Goal: Task Accomplishment & Management: Manage account settings

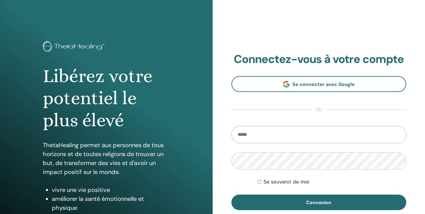
type input "**********"
click at [319, 202] on button "Connexion" at bounding box center [319, 201] width 175 height 15
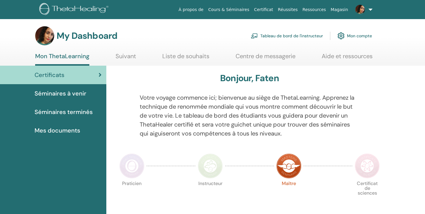
click at [82, 94] on span "Séminaires à venir" at bounding box center [61, 93] width 52 height 9
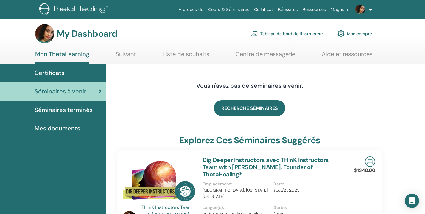
scroll to position [2, 0]
click at [58, 127] on span "Mes documents" at bounding box center [58, 128] width 46 height 9
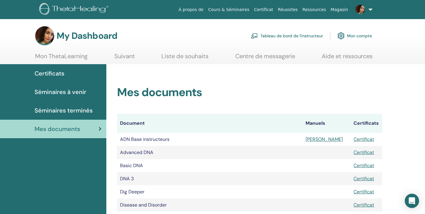
click at [125, 59] on link "Suivant" at bounding box center [124, 58] width 21 height 12
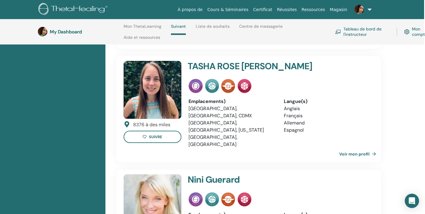
scroll to position [770, 1]
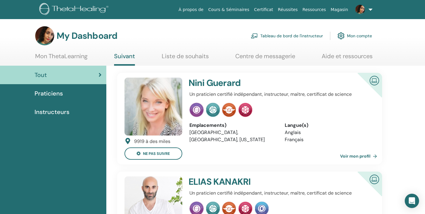
scroll to position [0, 0]
click at [266, 36] on link "Tableau de bord de l'instructeur" at bounding box center [287, 35] width 72 height 13
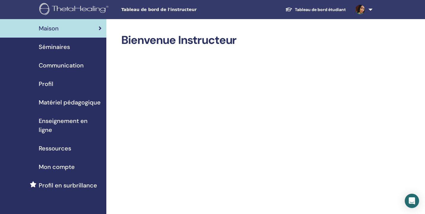
click at [91, 105] on span "Matériel pédagogique" at bounding box center [70, 102] width 62 height 9
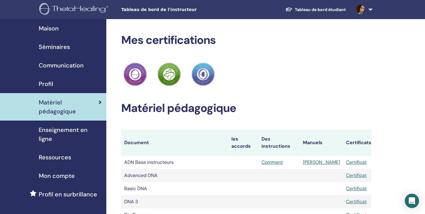
click at [71, 87] on div "Profil" at bounding box center [53, 83] width 97 height 9
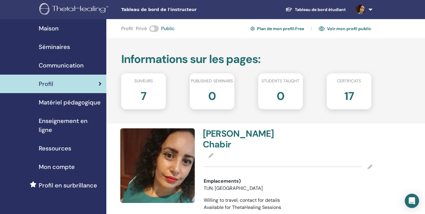
click at [322, 29] on img at bounding box center [322, 28] width 6 height 5
click at [370, 164] on icon at bounding box center [370, 166] width 5 height 5
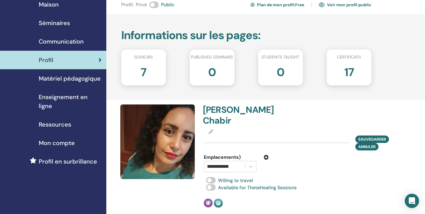
scroll to position [27, 0]
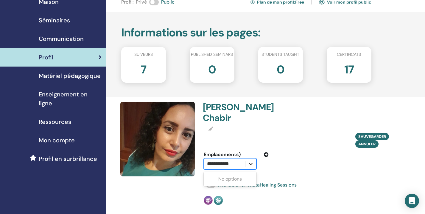
click at [250, 161] on icon at bounding box center [251, 164] width 6 height 6
click at [219, 160] on div "Select..." at bounding box center [224, 163] width 35 height 7
click at [326, 159] on div "Faten Chabir sauvegarder Annuler Emplacements) Select is focused ,type to refin…" at bounding box center [288, 153] width 176 height 103
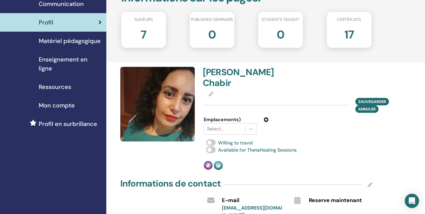
scroll to position [109, 0]
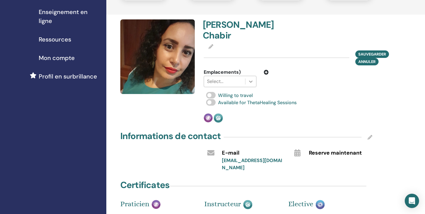
click at [253, 78] on icon at bounding box center [251, 81] width 6 height 6
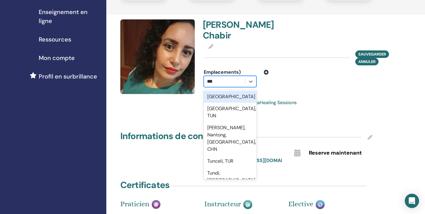
type input "****"
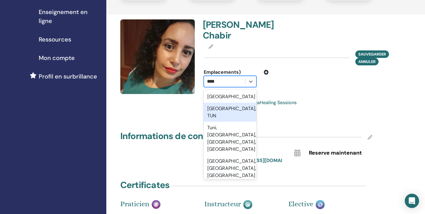
click at [223, 103] on div "Tunis, TUN" at bounding box center [230, 112] width 53 height 19
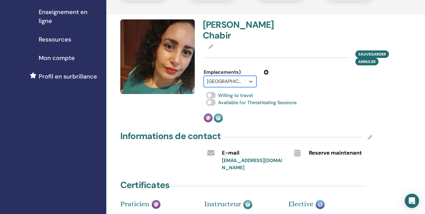
click at [309, 99] on div "Available for ThetaHealing Sessions" at bounding box center [288, 102] width 169 height 7
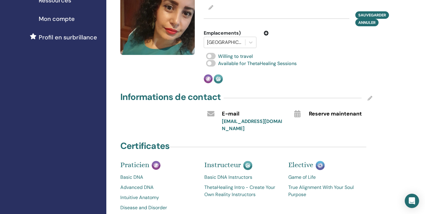
scroll to position [148, 0]
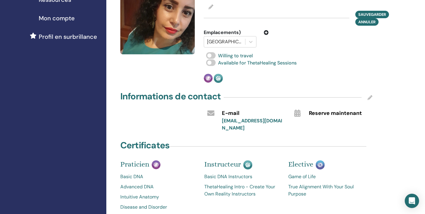
click at [369, 95] on icon at bounding box center [370, 97] width 5 height 5
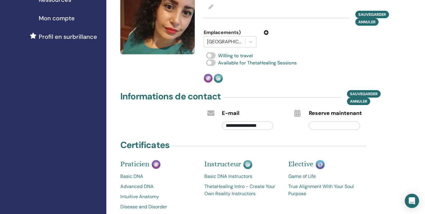
click at [349, 121] on input "text" at bounding box center [335, 125] width 52 height 8
click at [362, 61] on div "Faten Chabir sauvegarder Annuler Emplacements) Tunis, TUN Willing to travel Ava…" at bounding box center [288, 31] width 176 height 103
click at [369, 91] on span "sauvegarder" at bounding box center [364, 94] width 28 height 6
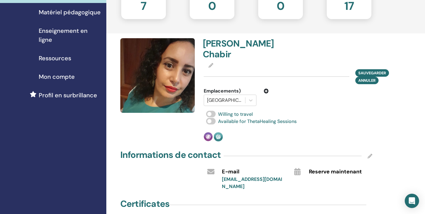
scroll to position [89, 0]
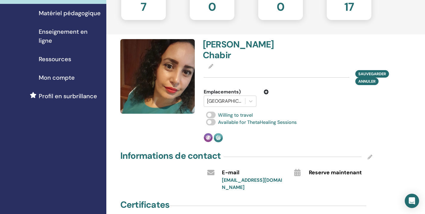
click at [266, 89] on icon at bounding box center [266, 91] width 5 height 5
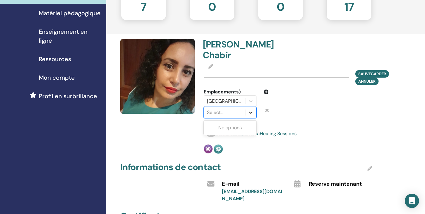
click at [251, 109] on icon at bounding box center [251, 112] width 6 height 6
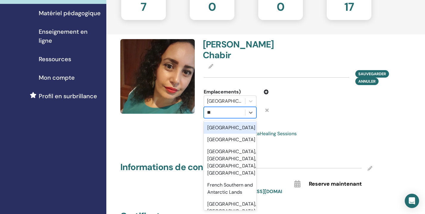
type input "***"
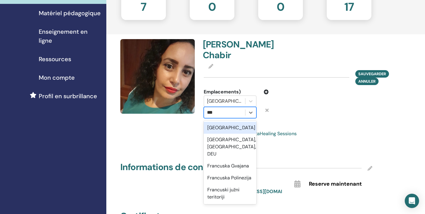
click at [235, 122] on div "France" at bounding box center [230, 128] width 53 height 12
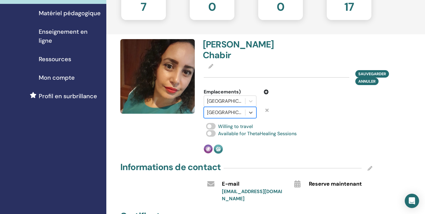
click at [275, 105] on div at bounding box center [310, 103] width 74 height 30
click at [268, 89] on icon at bounding box center [266, 91] width 5 height 5
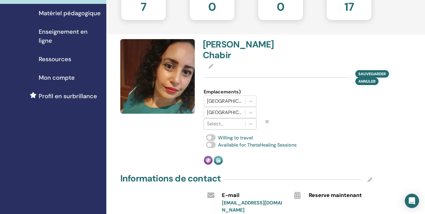
click at [239, 119] on div at bounding box center [224, 123] width 35 height 8
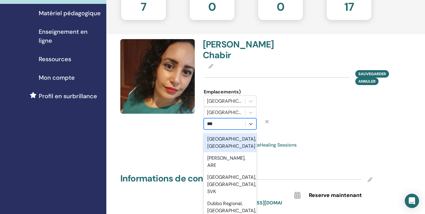
type input "****"
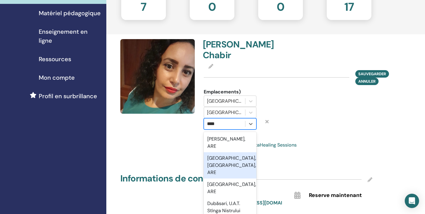
click at [235, 152] on div "Dubai International Airport, Dubai, ARE" at bounding box center [230, 165] width 53 height 26
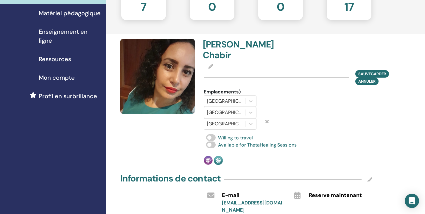
click at [265, 118] on div at bounding box center [267, 123] width 12 height 11
click at [288, 103] on div at bounding box center [310, 108] width 74 height 41
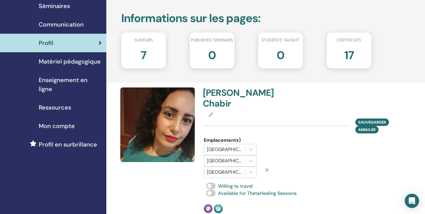
scroll to position [34, 0]
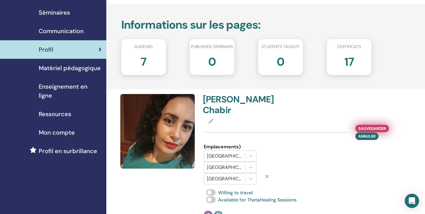
click at [364, 125] on span "sauvegarder" at bounding box center [372, 128] width 28 height 6
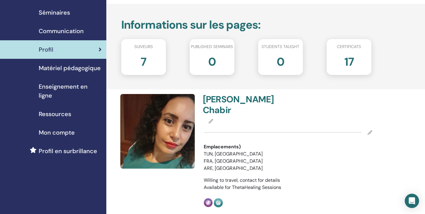
click at [368, 130] on icon at bounding box center [370, 132] width 5 height 5
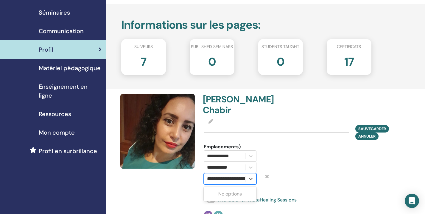
click at [239, 175] on input "**********" at bounding box center [242, 178] width 71 height 7
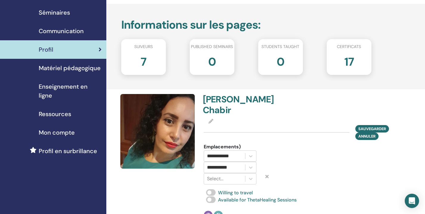
click at [266, 174] on icon at bounding box center [267, 176] width 3 height 5
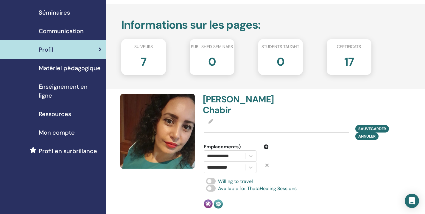
click at [265, 144] on icon at bounding box center [266, 146] width 5 height 5
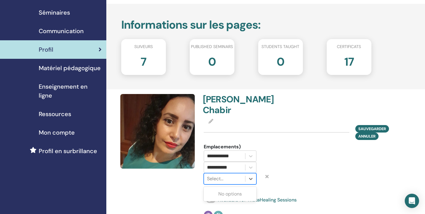
click at [238, 174] on div at bounding box center [224, 178] width 35 height 8
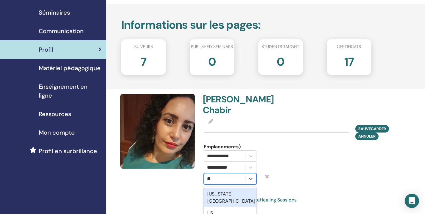
type input "***"
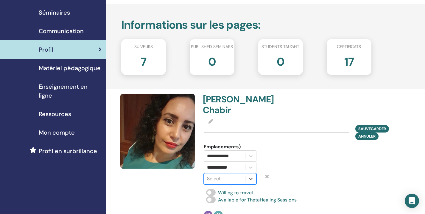
drag, startPoint x: 228, startPoint y: 167, endPoint x: 197, endPoint y: 167, distance: 30.4
click at [197, 167] on div "**********" at bounding box center [246, 157] width 259 height 126
type input "*****"
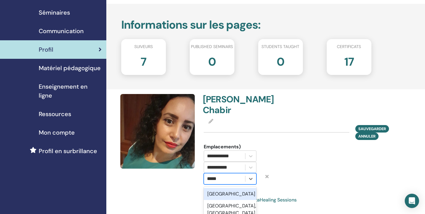
click at [213, 188] on div "Canada" at bounding box center [230, 194] width 53 height 12
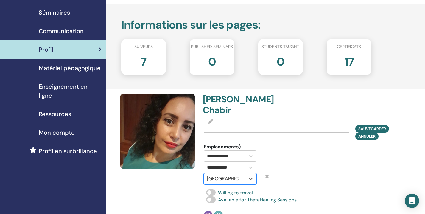
click at [314, 173] on div "**********" at bounding box center [288, 157] width 176 height 126
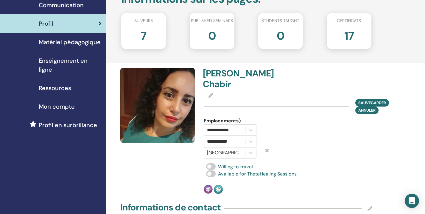
scroll to position [61, 0]
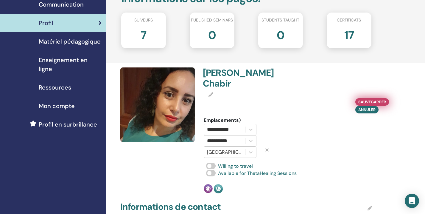
click at [381, 99] on span "sauvegarder" at bounding box center [372, 102] width 28 height 6
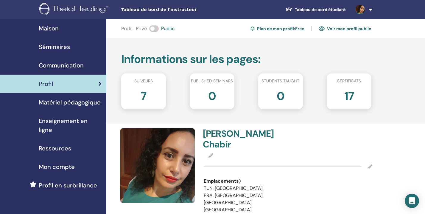
scroll to position [0, 0]
click at [368, 29] on link "Voir mon profil public" at bounding box center [345, 29] width 53 height 10
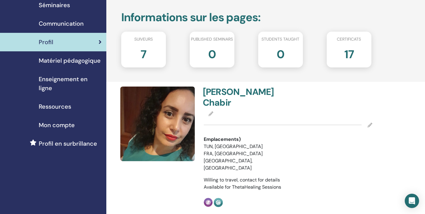
scroll to position [46, 0]
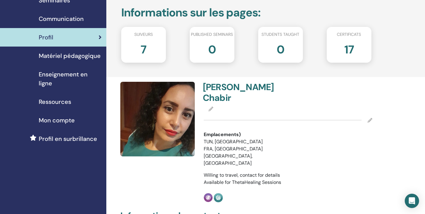
click at [76, 72] on span "Enseignement en ligne" at bounding box center [70, 79] width 63 height 18
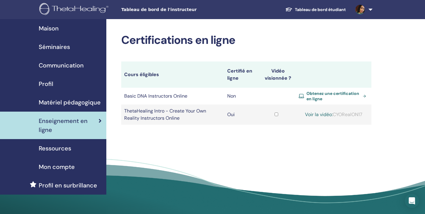
click at [340, 97] on span "Obtenez une certification en ligne" at bounding box center [334, 96] width 54 height 11
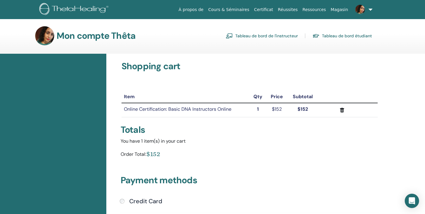
click at [340, 110] on icon "submit" at bounding box center [342, 110] width 6 height 6
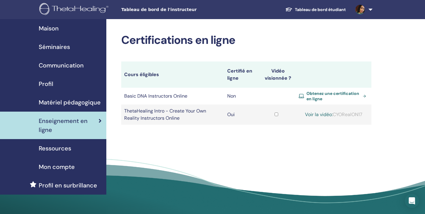
click at [314, 112] on link "Voir la vidéo:" at bounding box center [319, 114] width 28 height 6
drag, startPoint x: 337, startPoint y: 113, endPoint x: 353, endPoint y: 112, distance: 15.8
click at [353, 112] on div "Voir la vidéo: CYORealON17" at bounding box center [334, 114] width 70 height 7
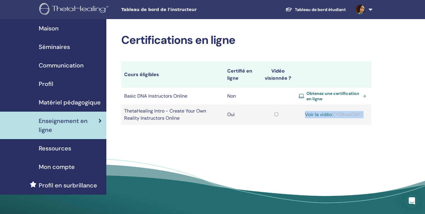
click at [353, 112] on div "Voir la vidéo: CYORealON17" at bounding box center [334, 114] width 70 height 7
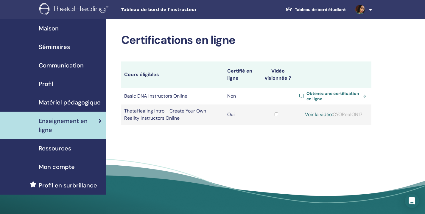
click at [361, 112] on div "Voir la vidéo: CYORealON17" at bounding box center [334, 114] width 70 height 7
click at [359, 112] on div "Voir la vidéo: CYORealON17" at bounding box center [334, 114] width 70 height 7
copy div "CYORealON17"
click at [326, 112] on link "Voir la vidéo:" at bounding box center [319, 114] width 28 height 6
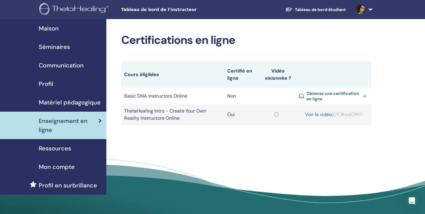
click at [48, 148] on span "Ressources" at bounding box center [55, 148] width 32 height 9
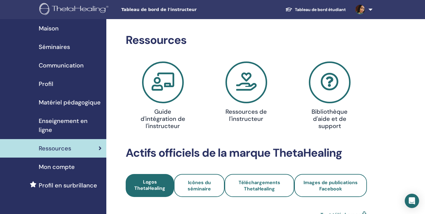
click at [241, 89] on icon at bounding box center [247, 82] width 42 height 42
click at [50, 125] on span "Enseignement en ligne" at bounding box center [70, 125] width 63 height 18
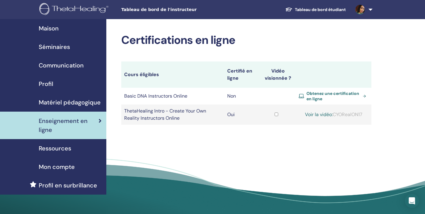
click at [53, 105] on span "Matériel pédagogique" at bounding box center [70, 102] width 62 height 9
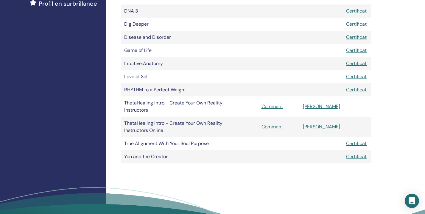
scroll to position [195, 0]
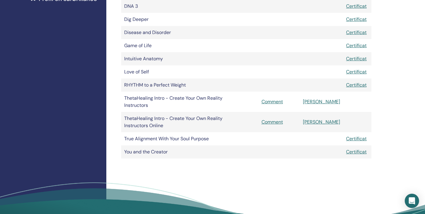
click at [323, 98] on link "[PERSON_NAME]" at bounding box center [321, 101] width 37 height 6
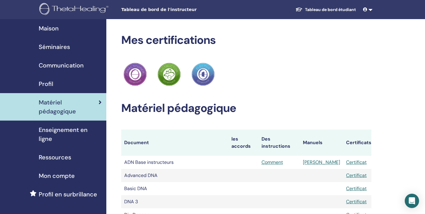
scroll to position [195, 0]
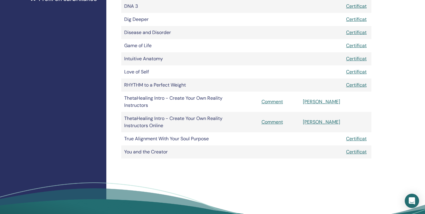
click at [328, 119] on link "Manuel" at bounding box center [321, 122] width 37 height 6
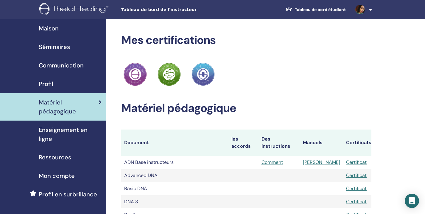
click at [68, 66] on span "Communication" at bounding box center [61, 65] width 45 height 9
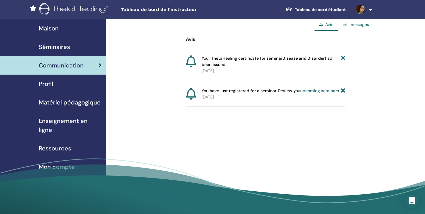
click at [345, 59] on icon at bounding box center [343, 61] width 4 height 13
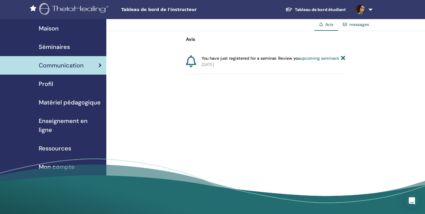
click at [344, 58] on icon at bounding box center [343, 58] width 4 height 6
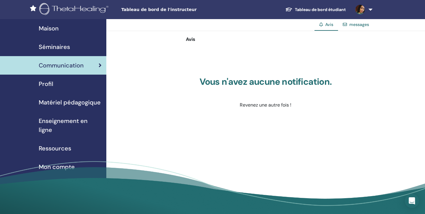
click at [61, 50] on span "Séminaires" at bounding box center [54, 46] width 31 height 9
